Goal: Communication & Community: Answer question/provide support

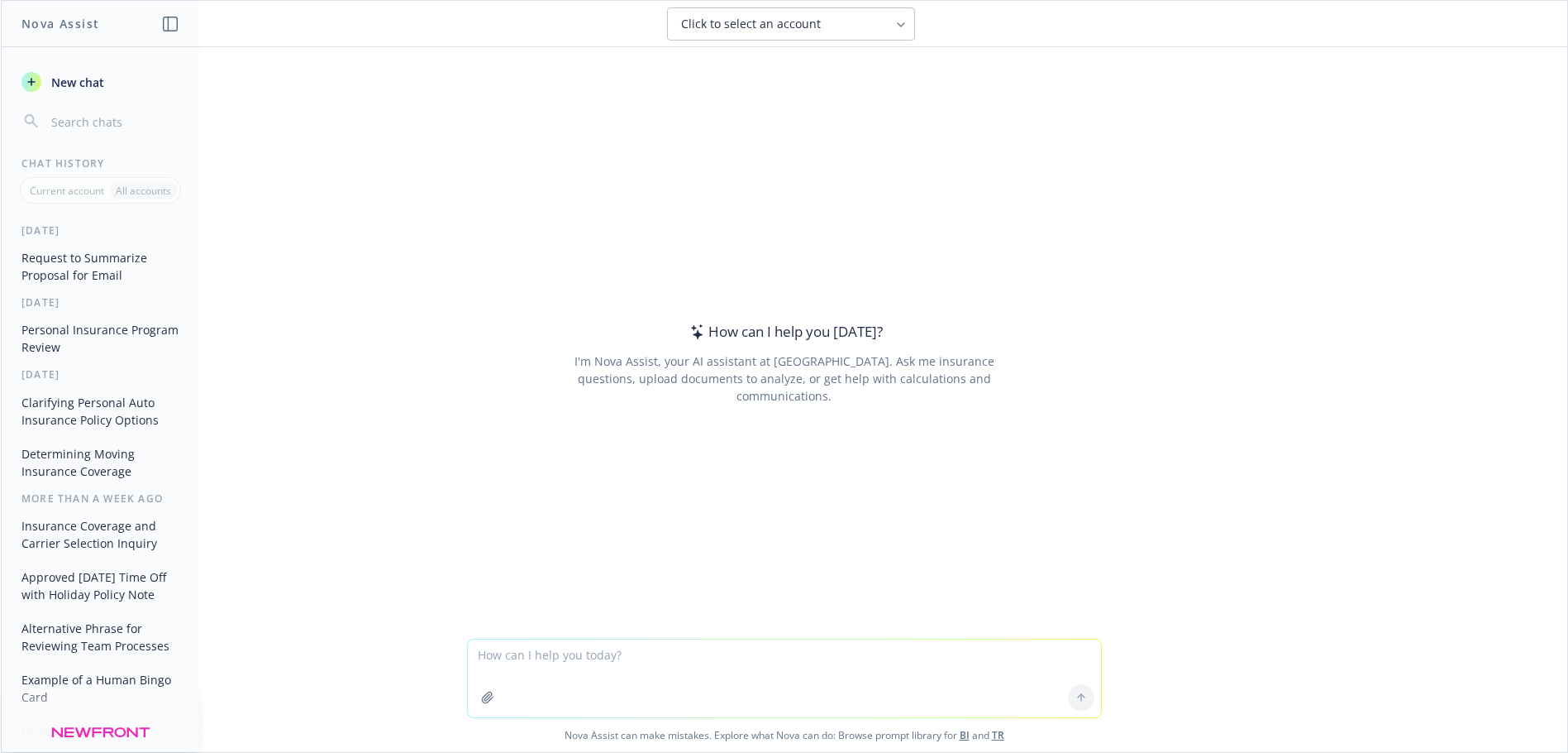
click at [101, 274] on button "Request to Summarize Proposal for Email" at bounding box center [100, 266] width 171 height 44
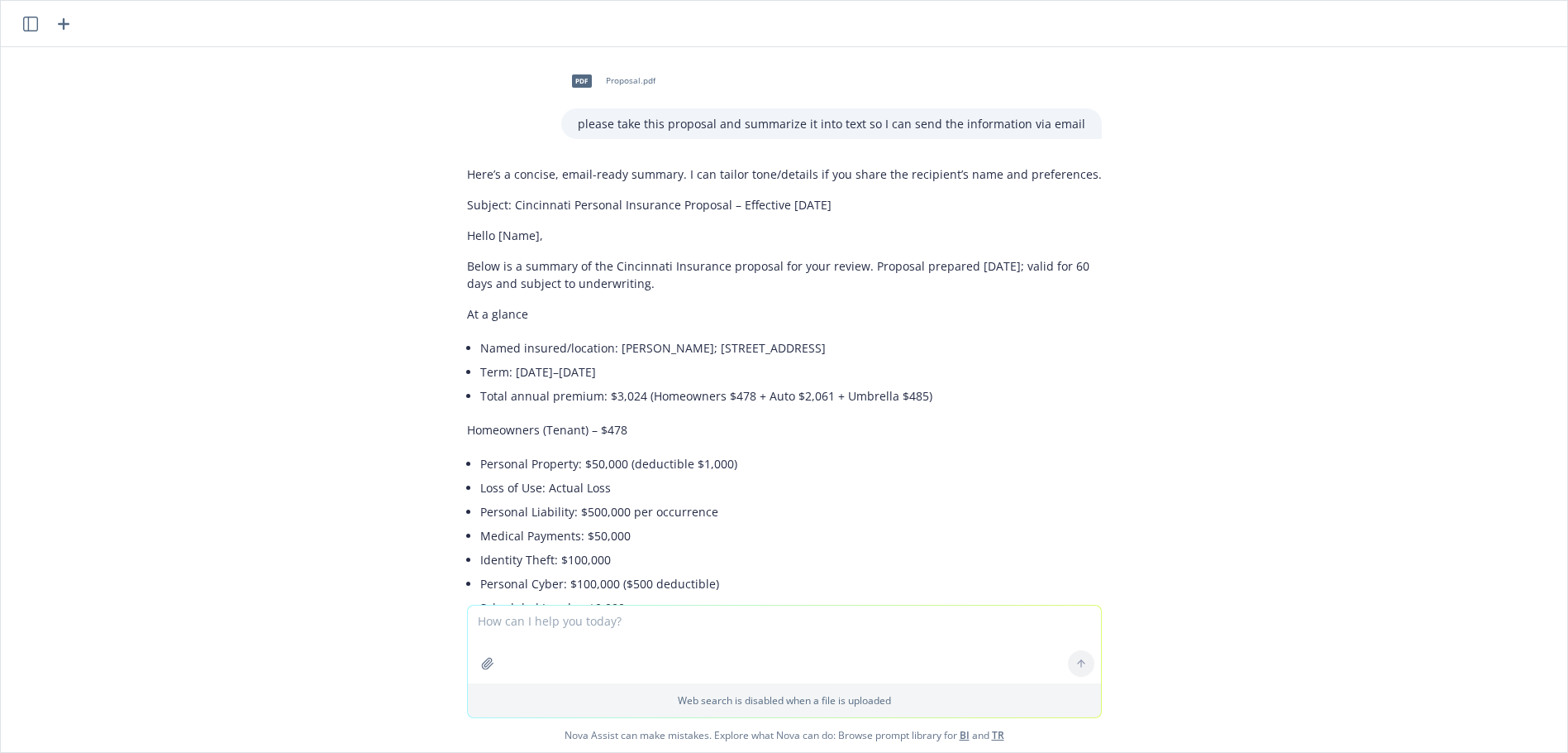
click at [861, 208] on p "Subject: Cincinnati Personal Insurance Proposal – Effective 10/01/2025" at bounding box center [784, 205] width 635 height 17
click at [823, 208] on p "Subject: Cincinnati Personal Insurance Proposal – Effective 10/01/2025" at bounding box center [784, 205] width 635 height 17
drag, startPoint x: 832, startPoint y: 205, endPoint x: 501, endPoint y: 212, distance: 331.1
click at [501, 212] on p "Subject: Cincinnati Personal Insurance Proposal – Effective 10/01/2025" at bounding box center [784, 205] width 635 height 17
copy p "Cincinnati Personal Insurance Proposal – Effective 10/01/2025"
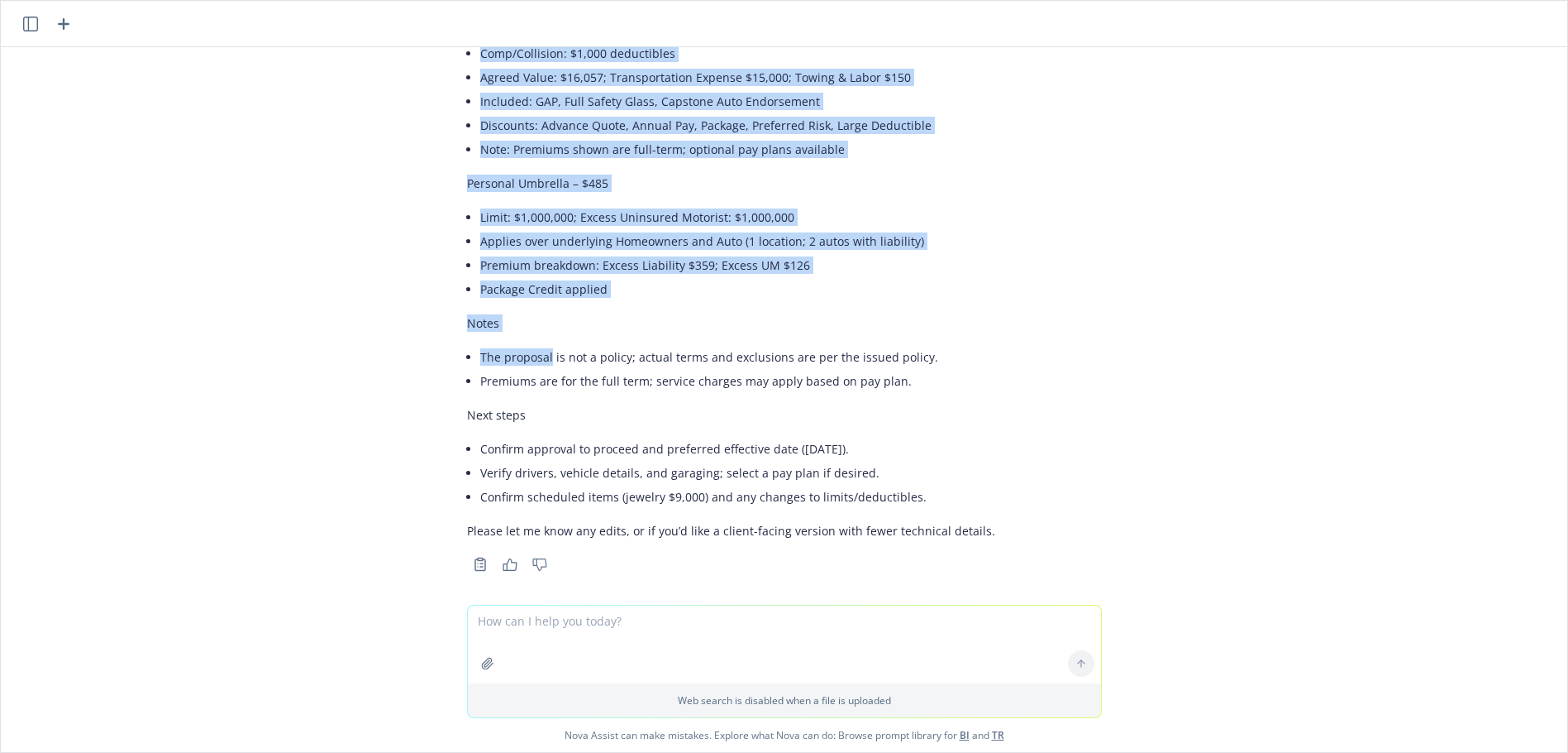
scroll to position [776, 0]
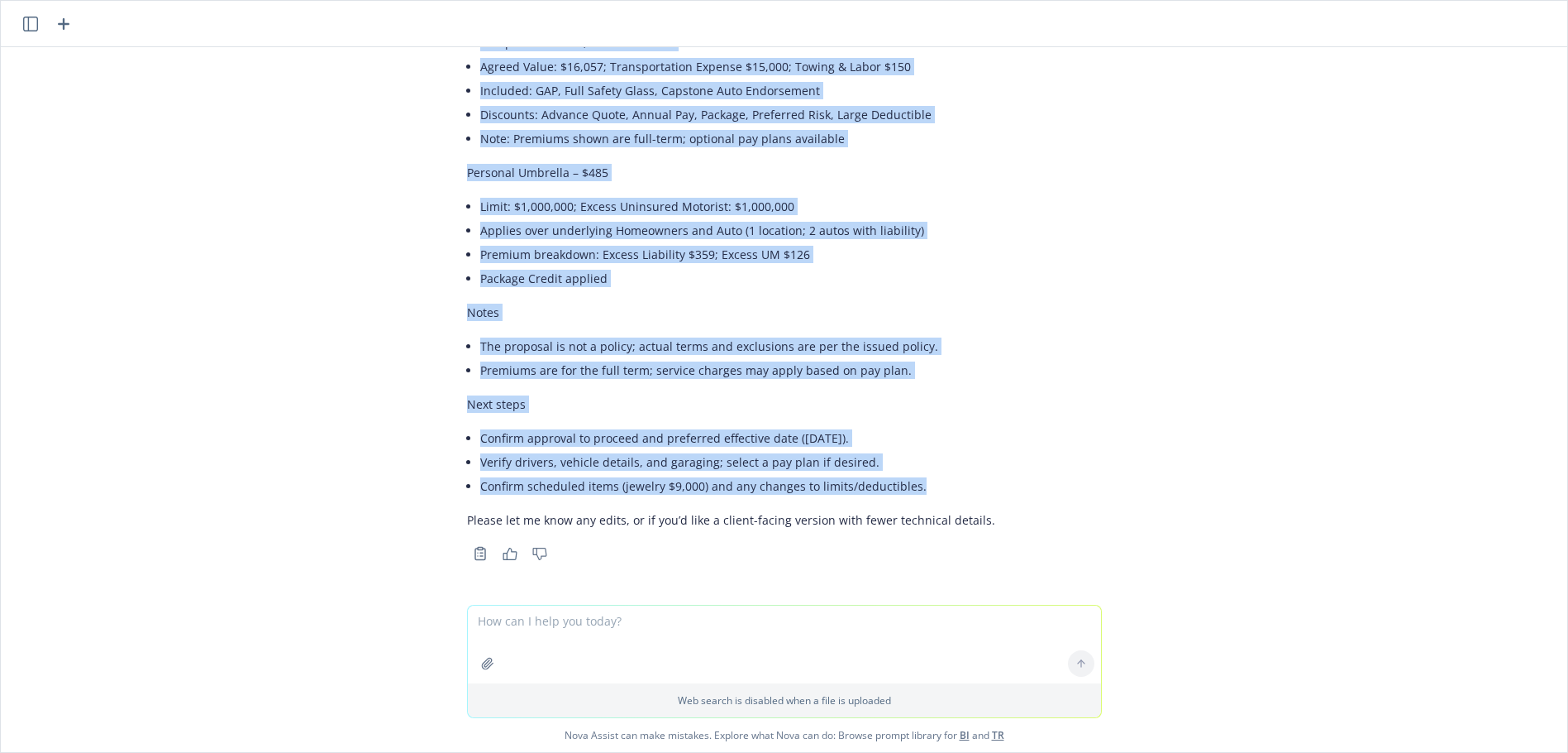
drag, startPoint x: 454, startPoint y: 184, endPoint x: 913, endPoint y: 485, distance: 548.9
copy div "Below is a summary of the Cincinnati Insurance proposal for your review. Propos…"
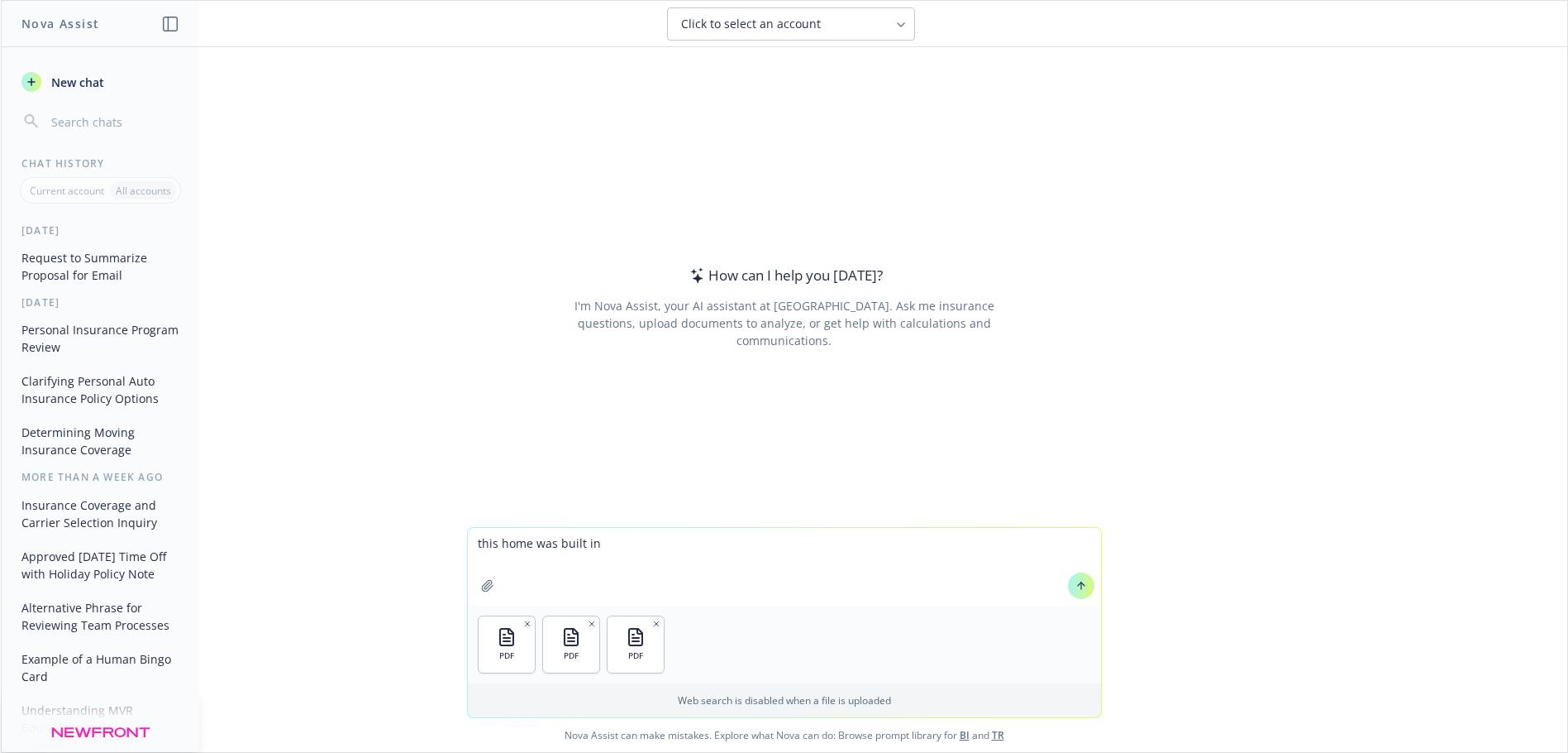
click at [604, 547] on textarea "this home was built in" at bounding box center [784, 566] width 633 height 78
drag, startPoint x: 547, startPoint y: 560, endPoint x: 563, endPoint y: 559, distance: 16.0
click at [548, 559] on textarea "this home was built in [DATE]. can you tell me when it was updated? can you sum…" at bounding box center [784, 566] width 633 height 78
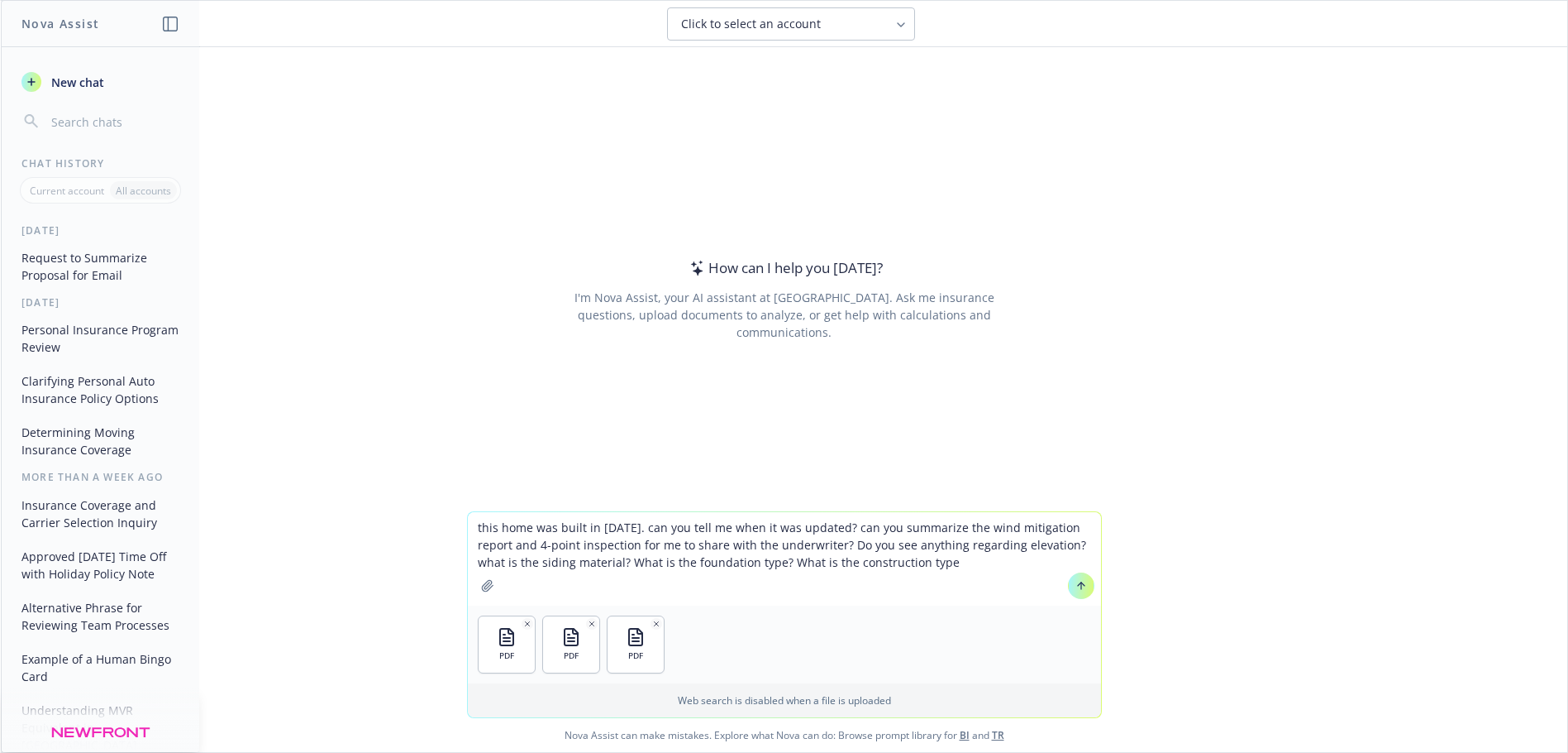
type textarea "this home was built in [DATE]. can you tell me when it was updated? can you sum…"
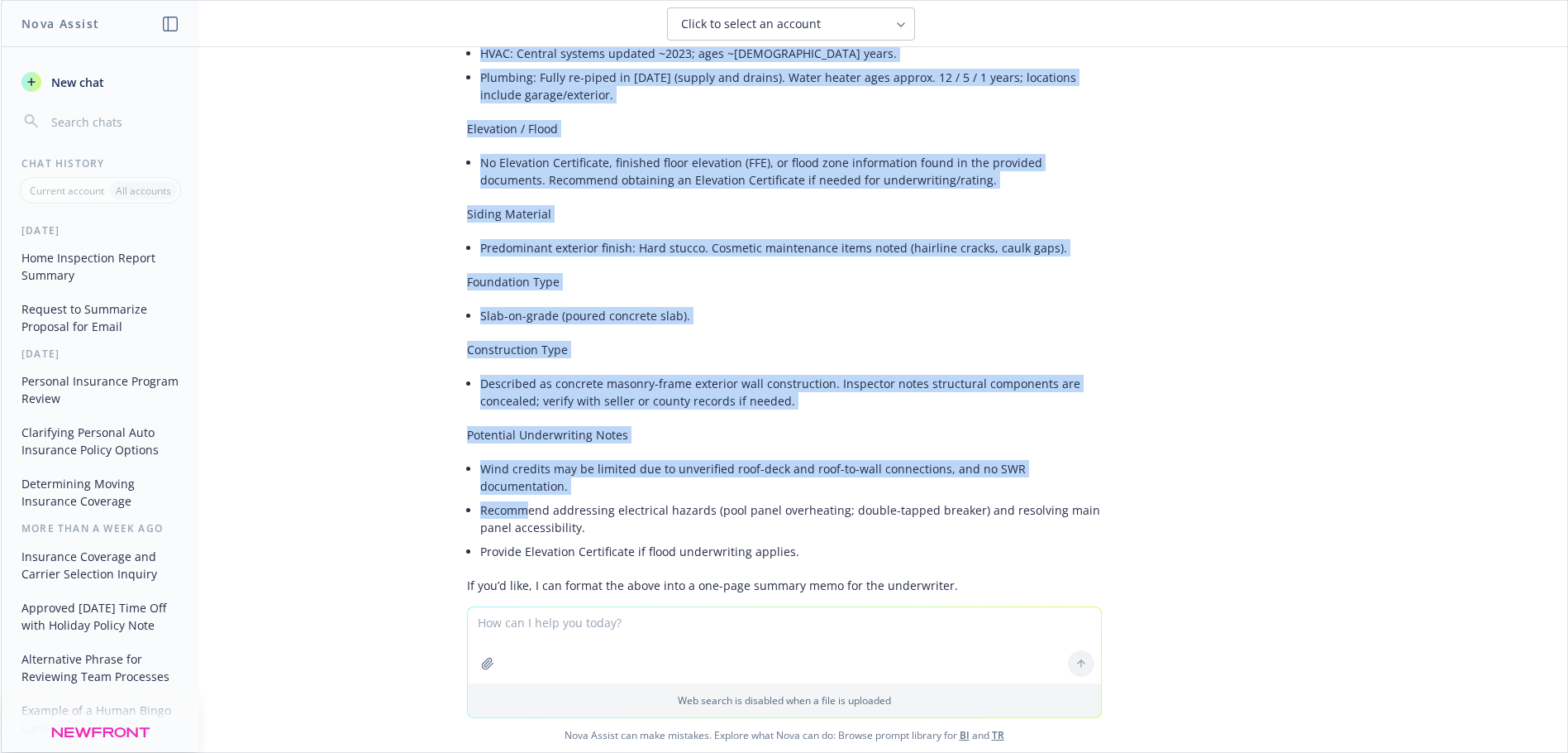
scroll to position [827, 0]
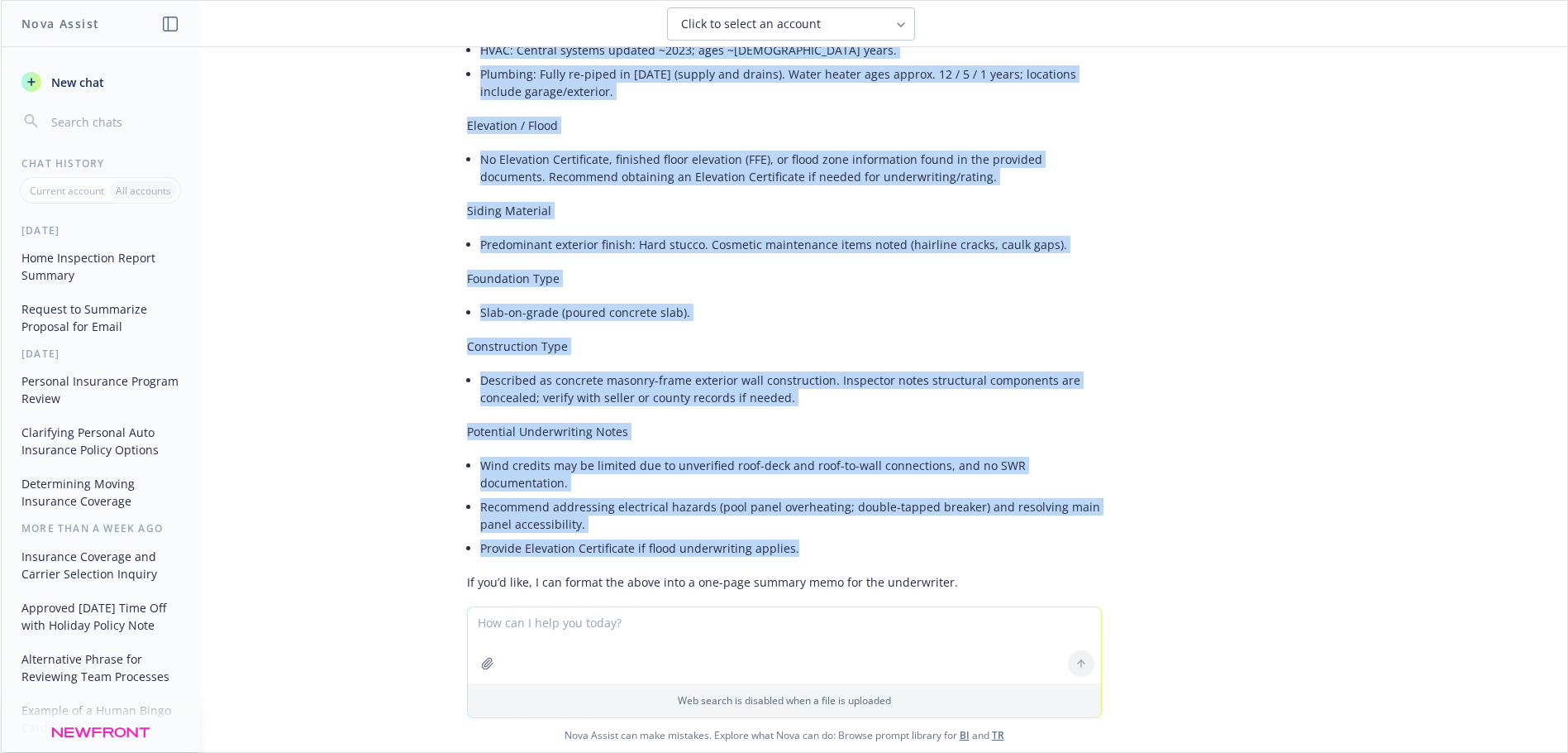
drag, startPoint x: 454, startPoint y: 322, endPoint x: 803, endPoint y: 502, distance: 392.7
click at [803, 502] on div "Here’s a concise, underwriter-ready summary based on the attached Wind Mitigati…" at bounding box center [784, 14] width 635 height 1165
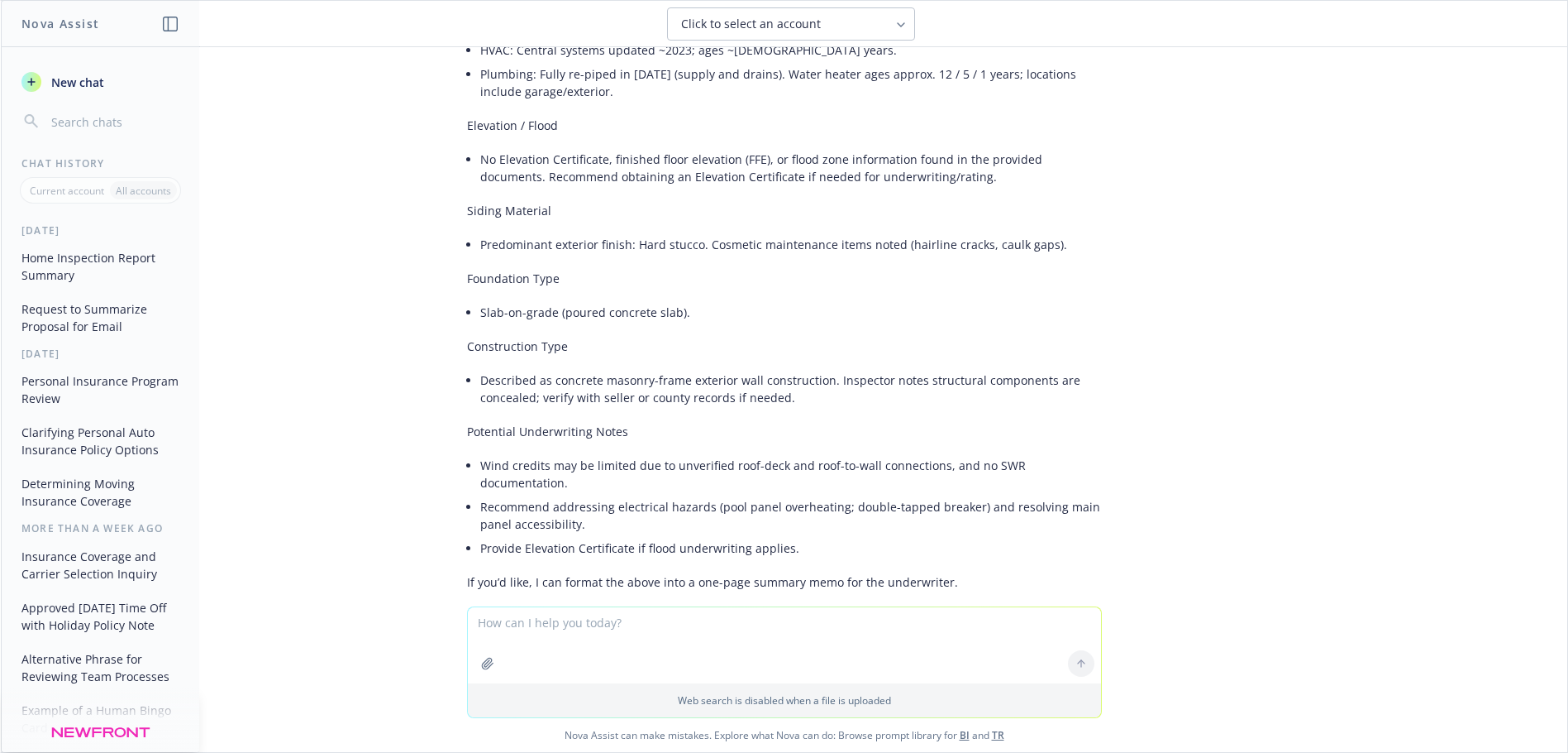
click at [620, 625] on textarea at bounding box center [784, 644] width 633 height 76
type textarea "yes please thank you"
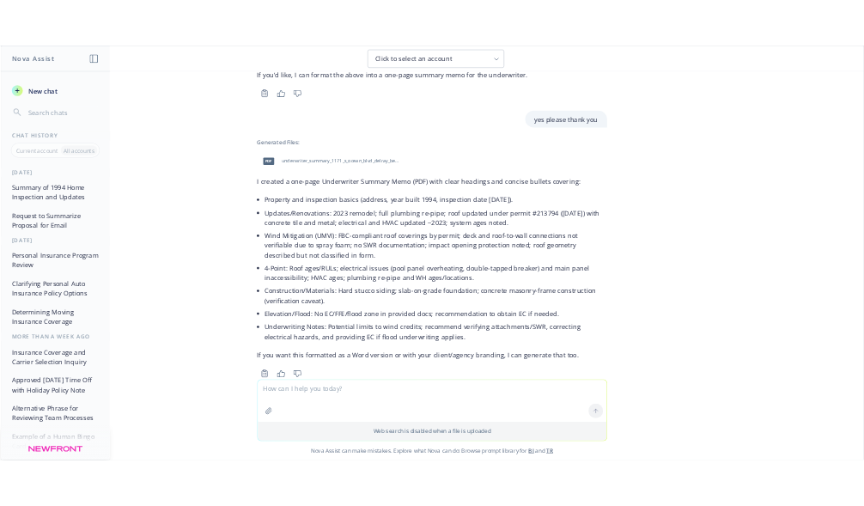
scroll to position [1414, 0]
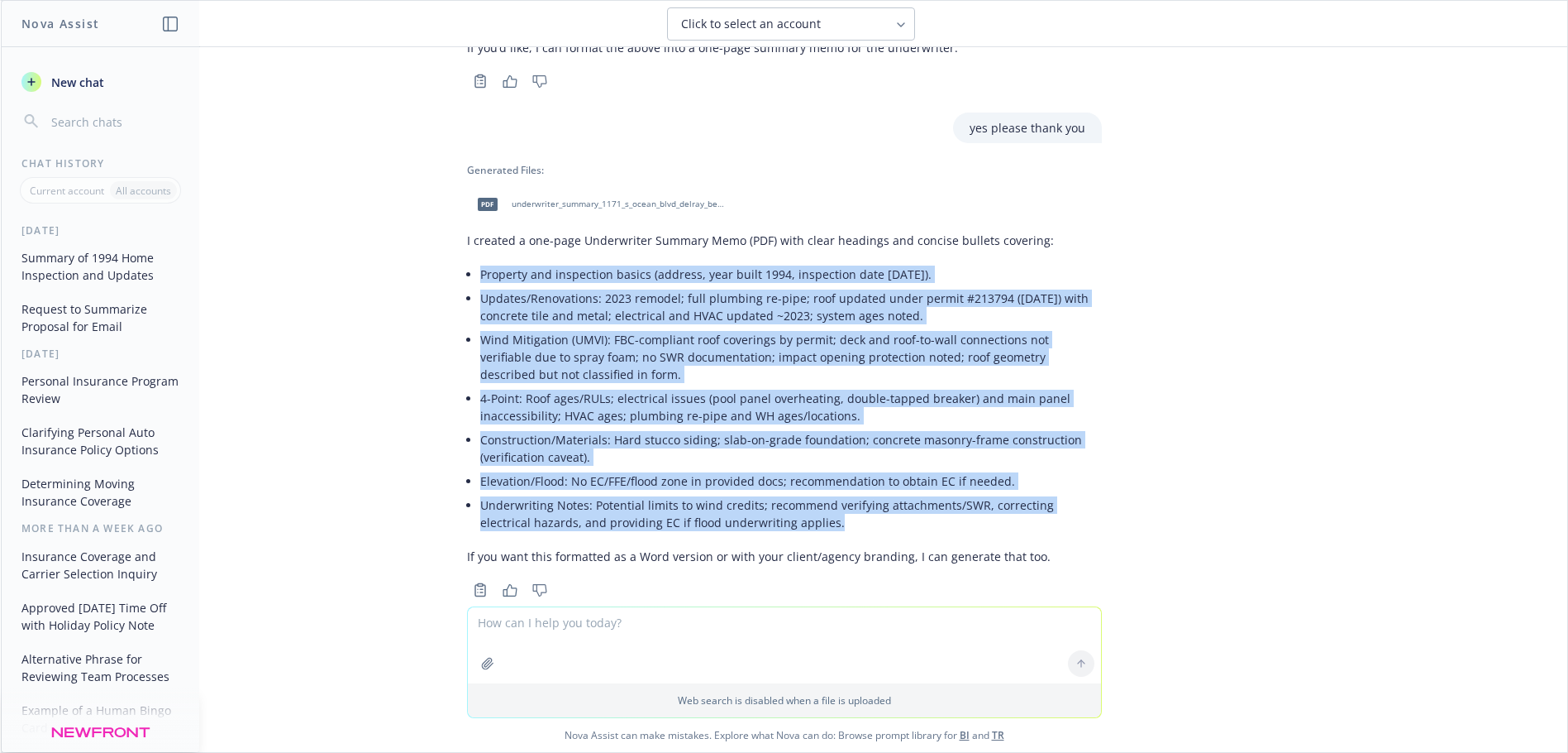
drag, startPoint x: 471, startPoint y: 239, endPoint x: 773, endPoint y: 491, distance: 393.3
click at [773, 491] on ul "Property and inspection basics (address, year built 1994, inspection date [DATE…" at bounding box center [791, 398] width 622 height 273
copy ul "Property and inspection basics (address, year built 1994, inspection date [DATE…"
